Goal: Navigation & Orientation: Understand site structure

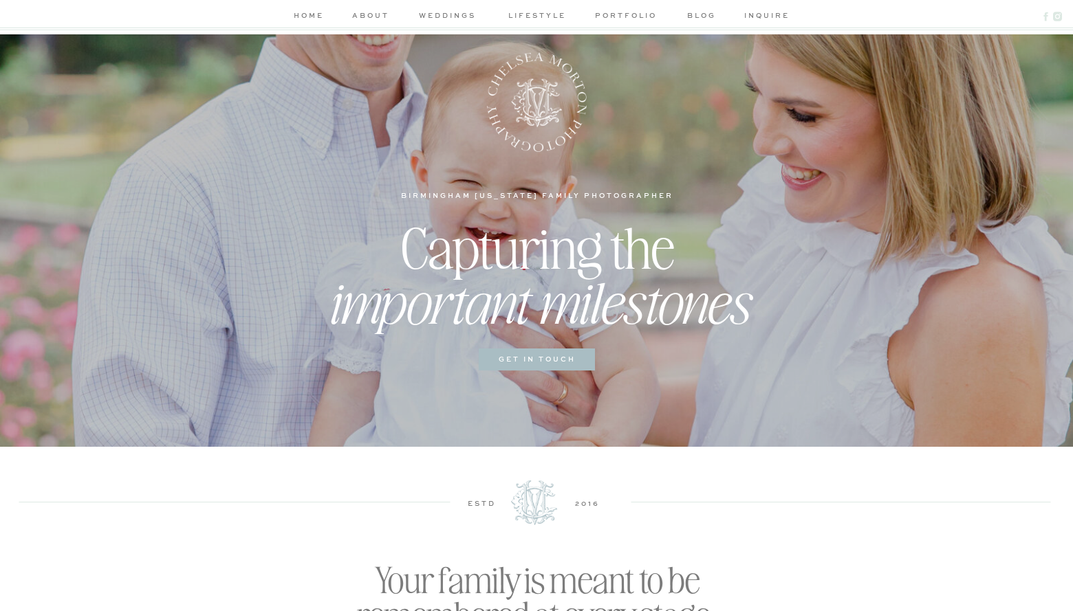
click at [543, 14] on nav "lifestyle" at bounding box center [536, 17] width 65 height 14
click at [628, 13] on nav "portfolio" at bounding box center [625, 17] width 65 height 14
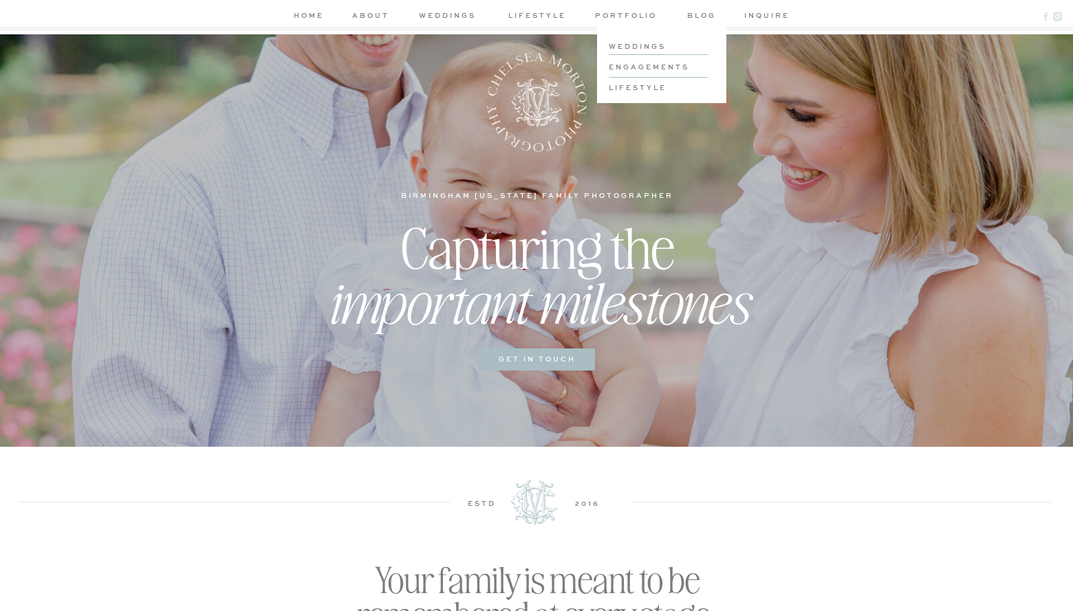
click at [556, 16] on nav "lifestyle" at bounding box center [536, 17] width 65 height 14
click at [448, 14] on nav "weddings" at bounding box center [447, 17] width 65 height 14
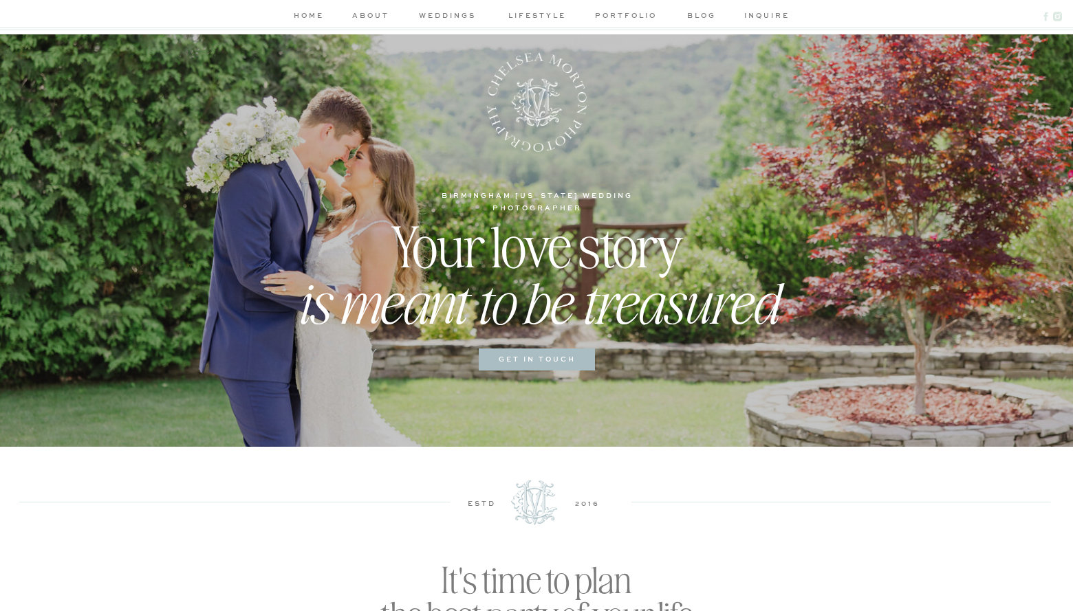
click at [366, 14] on nav "about" at bounding box center [370, 17] width 41 height 14
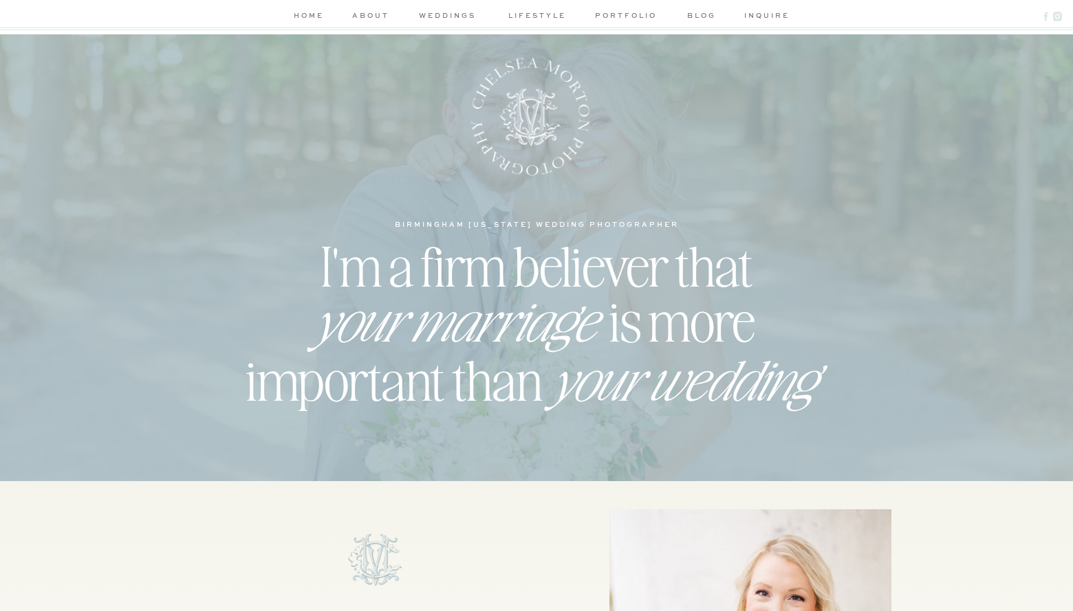
click at [698, 16] on nav "blog" at bounding box center [700, 17] width 39 height 14
